Goal: Task Accomplishment & Management: Manage account settings

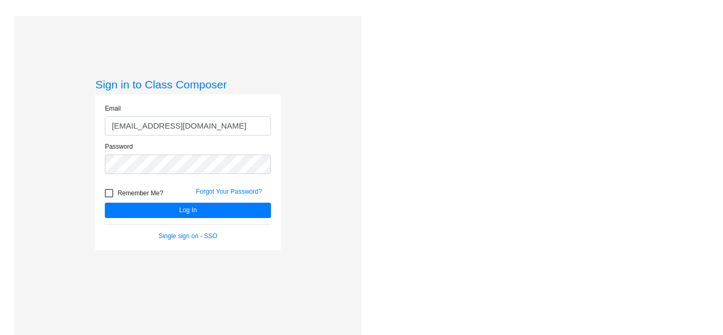
click at [318, 114] on div "Sign in to Class Composer Email [EMAIL_ADDRESS][DOMAIN_NAME] Password Remember …" at bounding box center [187, 183] width 347 height 335
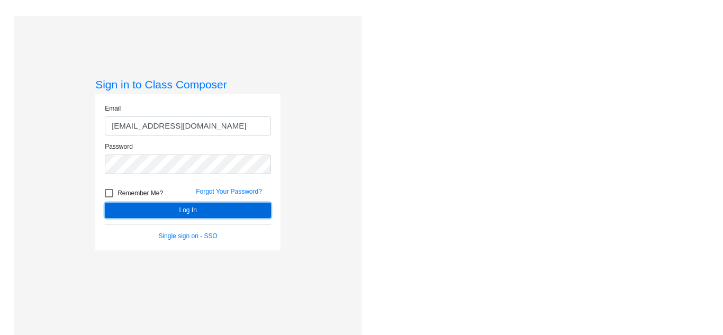
click at [222, 205] on button "Log In" at bounding box center [188, 210] width 166 height 15
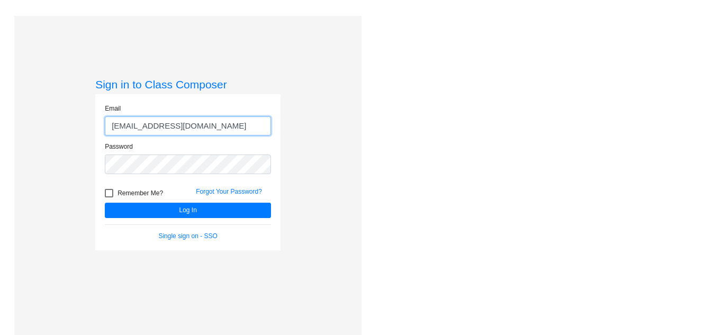
click at [135, 126] on input "[EMAIL_ADDRESS][DOMAIN_NAME]" at bounding box center [188, 126] width 166 height 20
click at [139, 126] on input "[EMAIL_ADDRESS][DOMAIN_NAME]" at bounding box center [188, 126] width 166 height 20
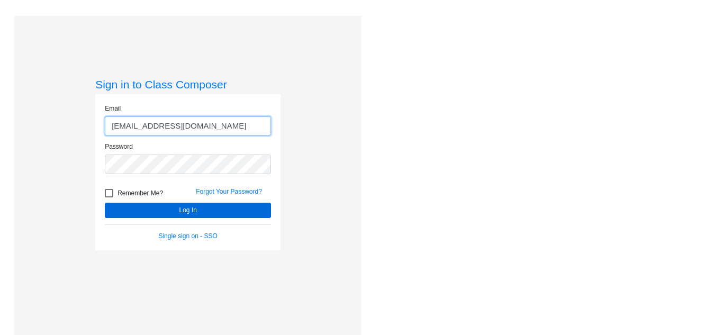
type input "[EMAIL_ADDRESS][DOMAIN_NAME]"
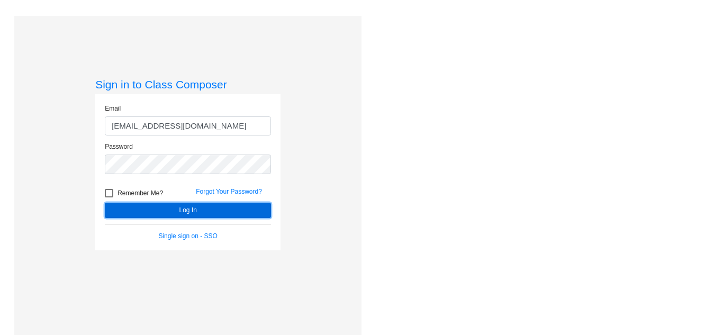
click at [150, 213] on button "Log In" at bounding box center [188, 210] width 166 height 15
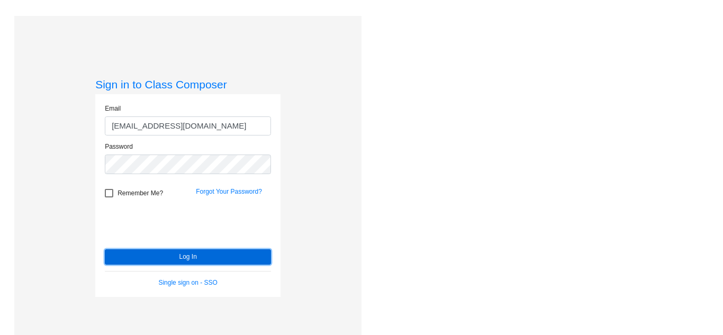
click at [211, 263] on button "Log In" at bounding box center [188, 256] width 166 height 15
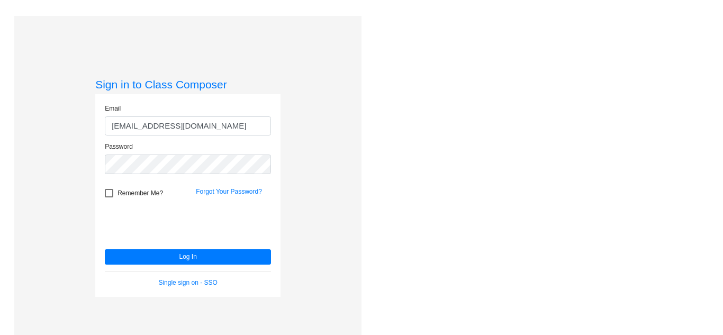
click at [526, 270] on div "Love Class Composer? Share it with a friend! If you're happy with Class Compose…" at bounding box center [538, 183] width 355 height 335
